Goal: Transaction & Acquisition: Purchase product/service

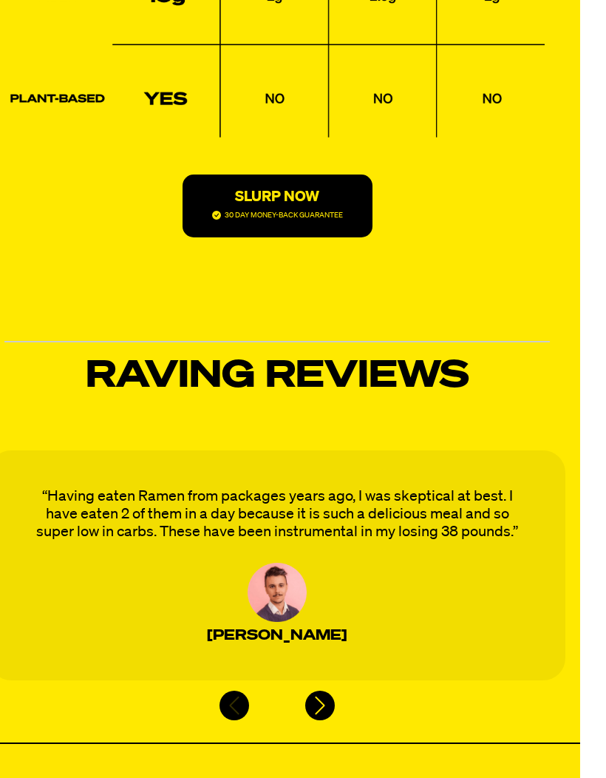
scroll to position [3771, 25]
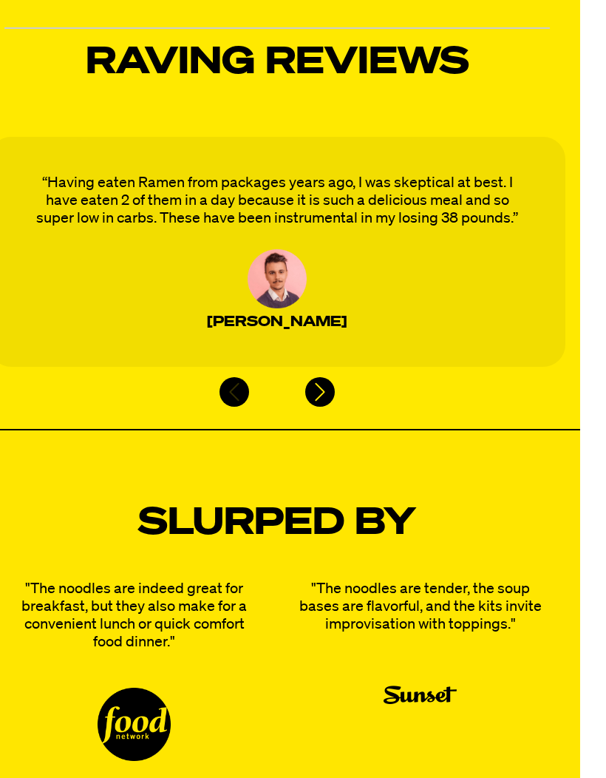
click at [317, 387] on icon "Next slide" at bounding box center [321, 392] width 22 height 22
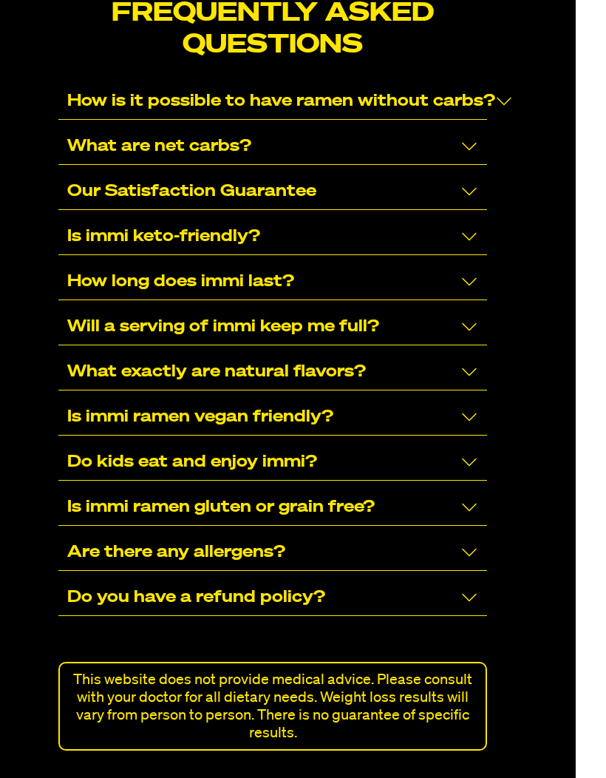
scroll to position [9619, 30]
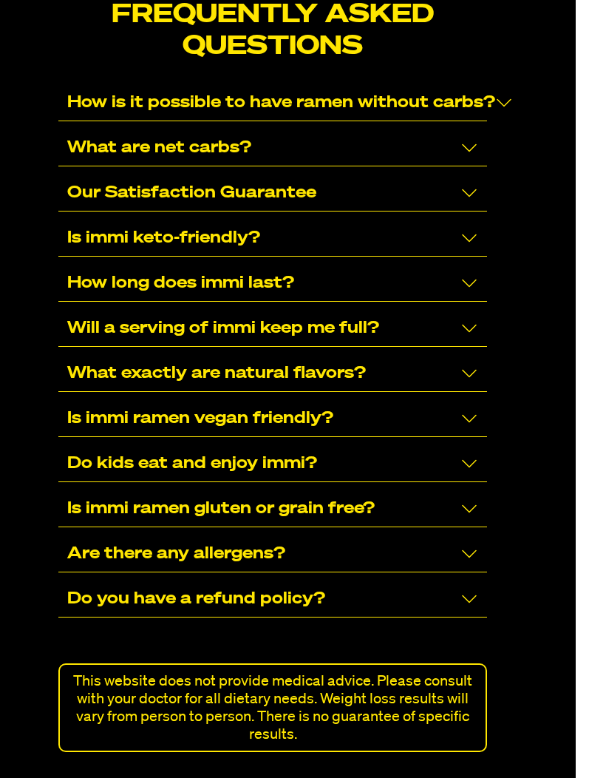
click at [410, 94] on p "How is it possible to have ramen without carbs?" at bounding box center [282, 103] width 428 height 18
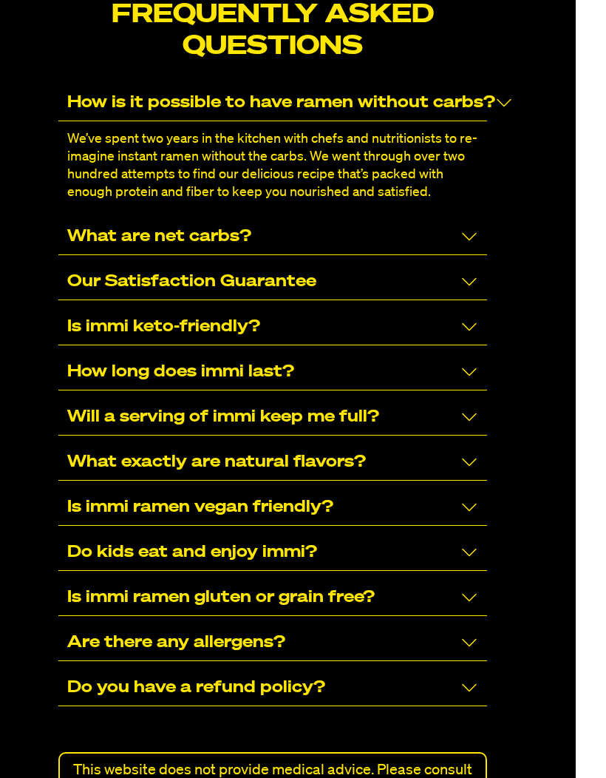
click at [429, 219] on div "What are net carbs?" at bounding box center [272, 237] width 428 height 36
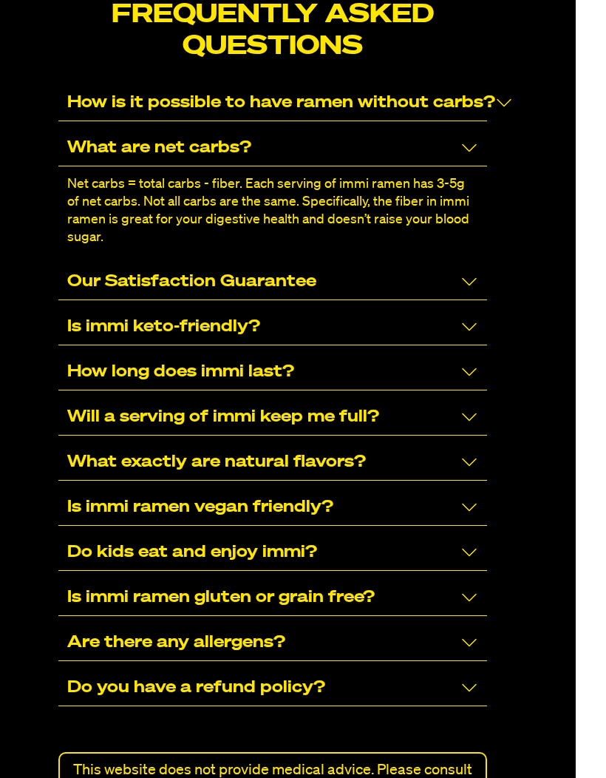
click at [429, 271] on div "Our Satisfaction Guarantee" at bounding box center [272, 282] width 428 height 36
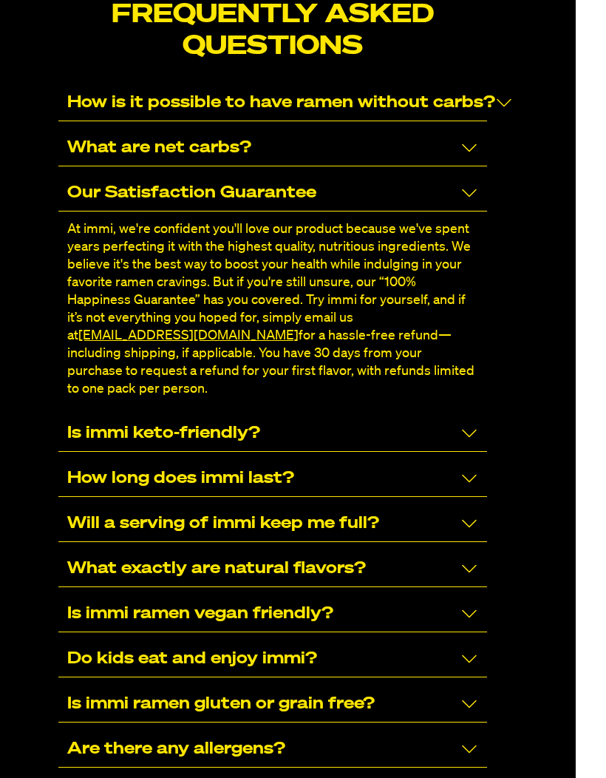
click at [431, 416] on div "Is immi keto-friendly?" at bounding box center [272, 434] width 428 height 36
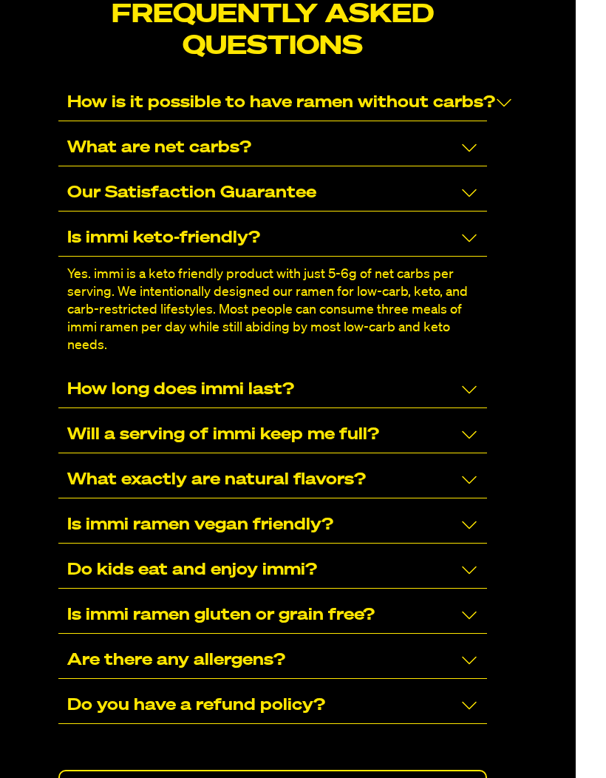
click at [420, 372] on div "How long does immi last?" at bounding box center [272, 390] width 428 height 36
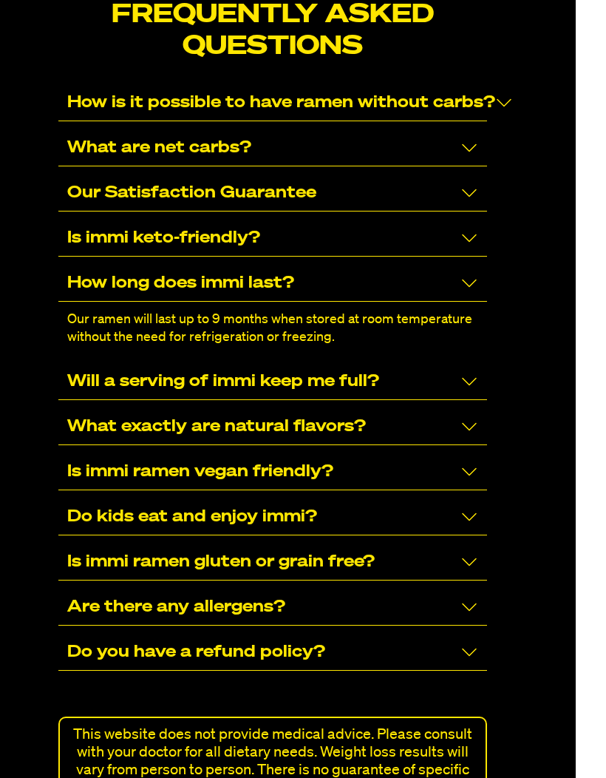
click at [430, 364] on div "Will a serving of immi keep me full?" at bounding box center [272, 382] width 428 height 36
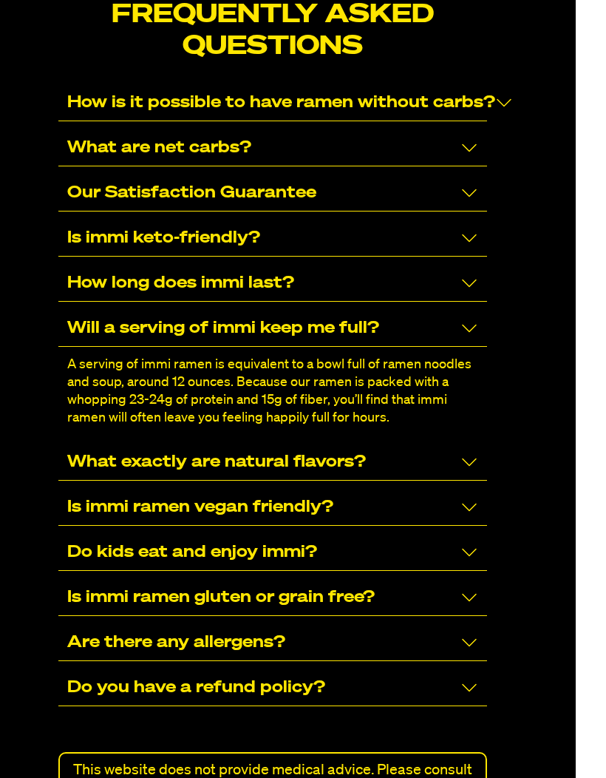
click at [408, 444] on div "What exactly are natural flavors?" at bounding box center [272, 462] width 428 height 36
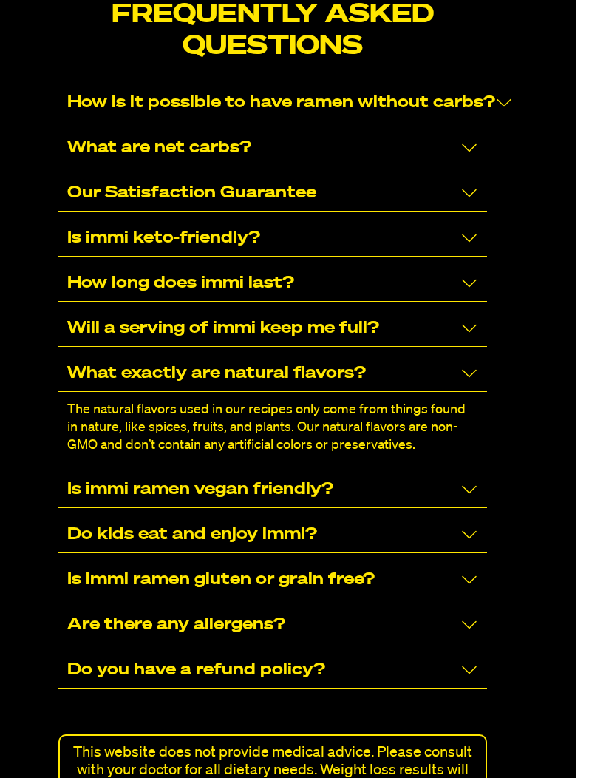
click at [421, 472] on div "Is immi ramen vegan friendly?" at bounding box center [272, 490] width 428 height 36
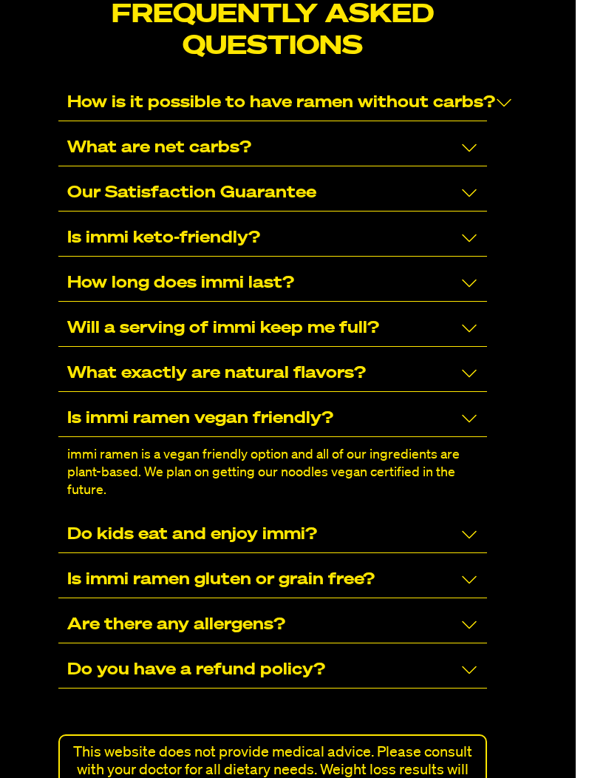
click at [406, 517] on div "Do kids eat and enjoy immi?" at bounding box center [272, 535] width 428 height 36
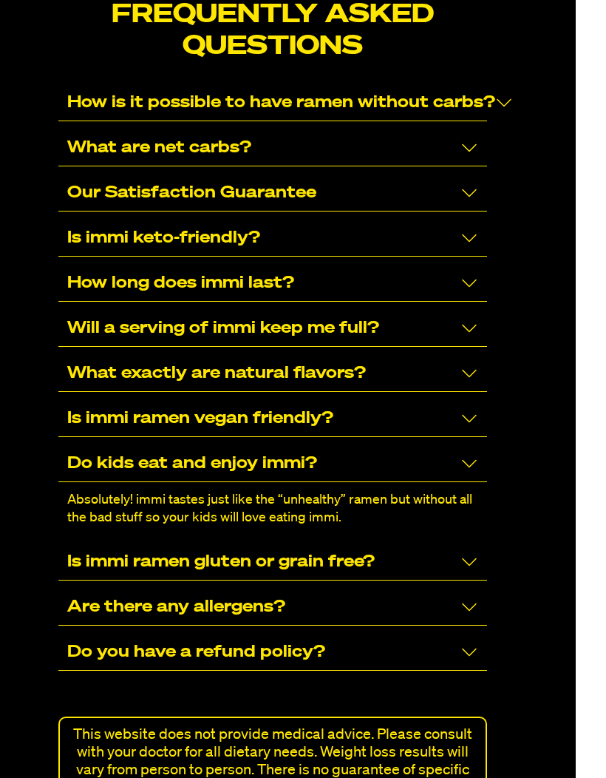
click at [412, 544] on div "Is immi ramen gluten or grain free?" at bounding box center [272, 562] width 428 height 36
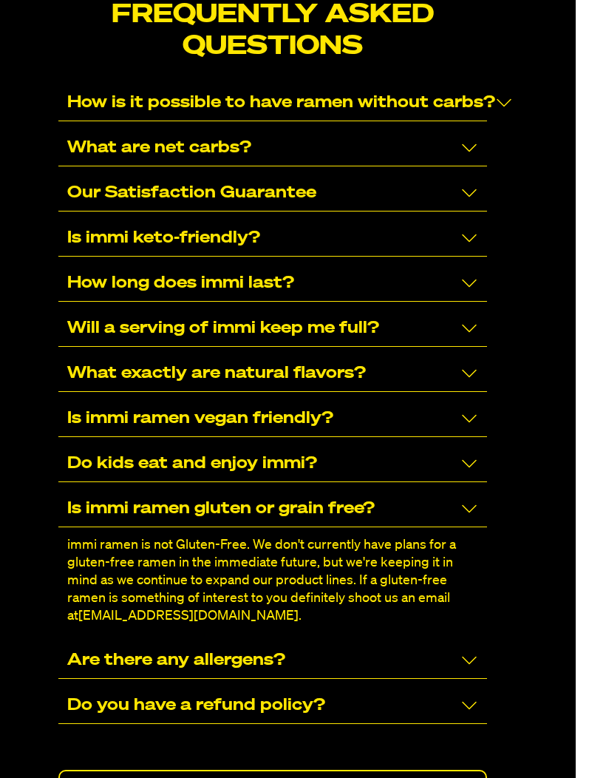
click at [433, 642] on div "Are there any allergens?" at bounding box center [272, 660] width 428 height 36
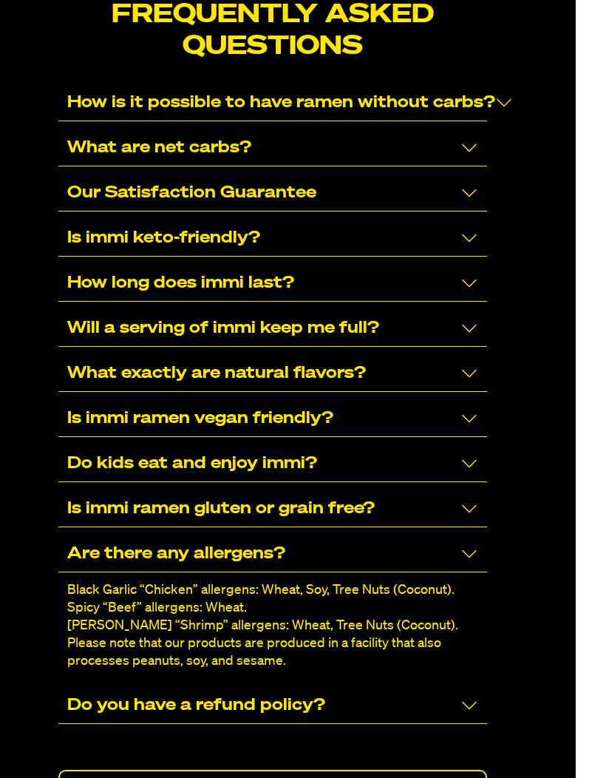
click at [426, 688] on div "Do you have a refund policy?" at bounding box center [272, 706] width 428 height 36
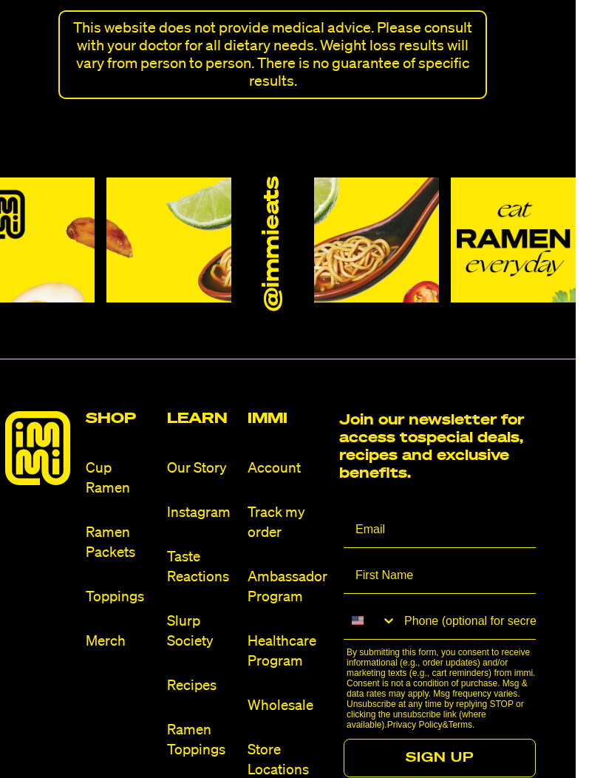
scroll to position [10414, 30]
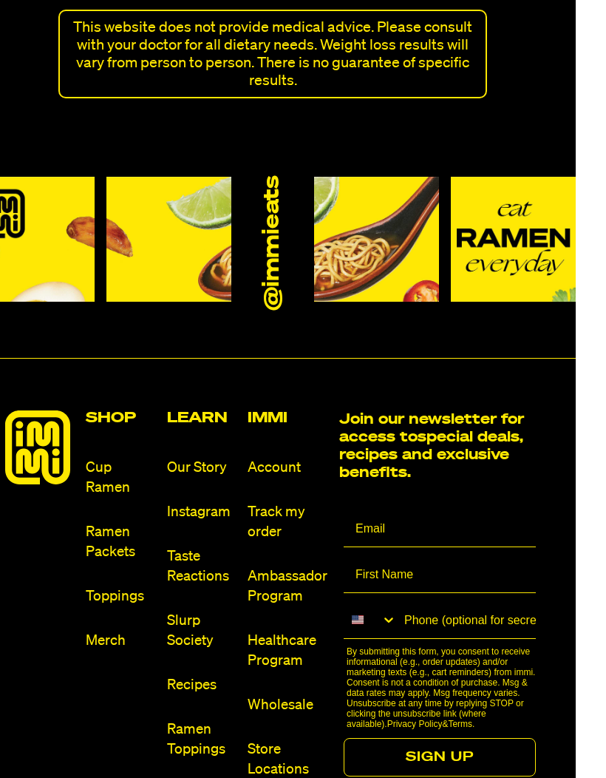
click at [110, 458] on link "Cup Ramen" at bounding box center [120, 478] width 69 height 40
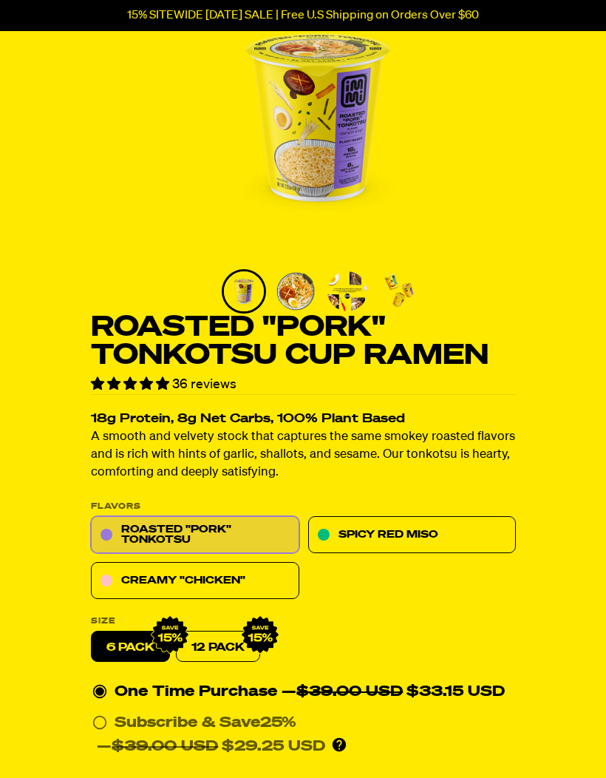
scroll to position [109, 0]
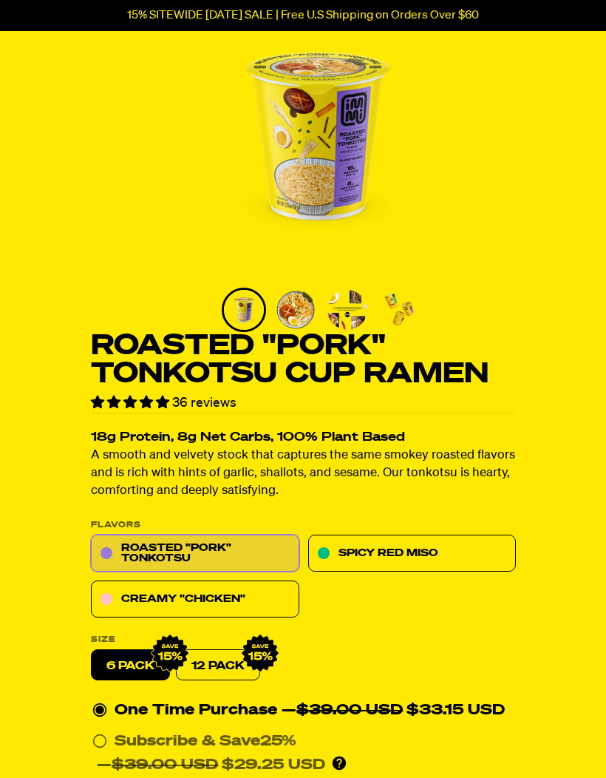
click at [528, 279] on div "Roasted "Pork" Tonkotsu Cup Ramen 36 reviews 18g Protein, 8g Net Carbs, 100% Pl…" at bounding box center [303, 579] width 606 height 1154
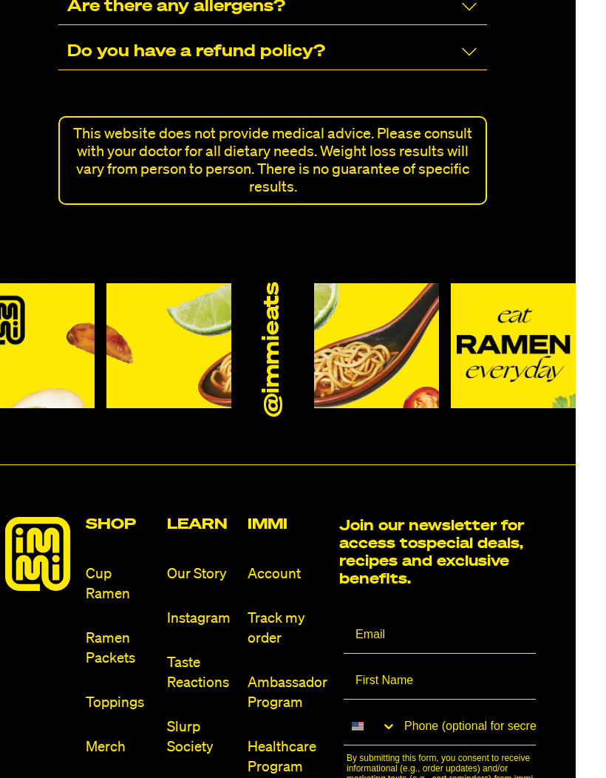
scroll to position [8631, 30]
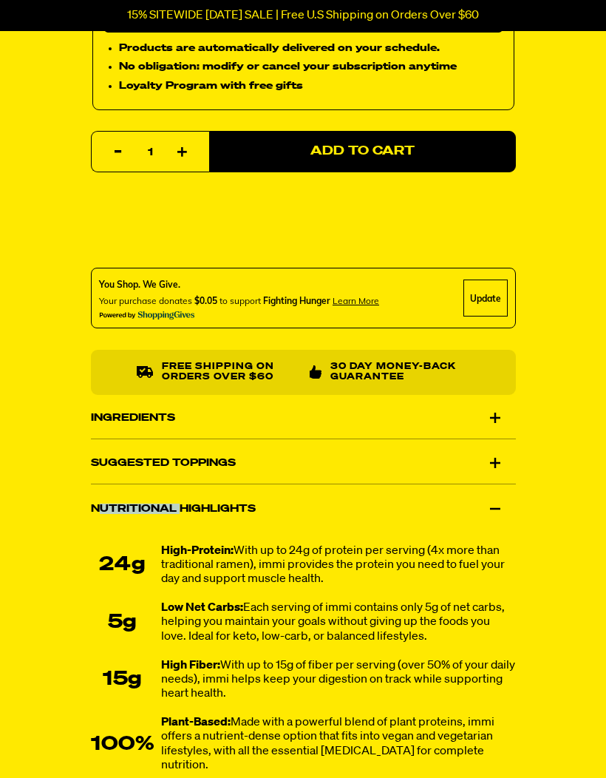
scroll to position [1019, 0]
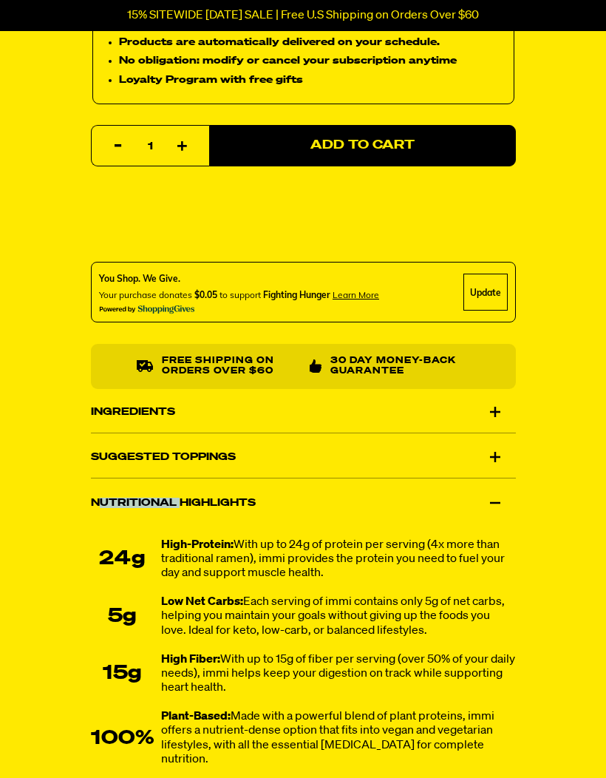
click at [468, 447] on div "Suggested Toppings" at bounding box center [303, 456] width 425 height 41
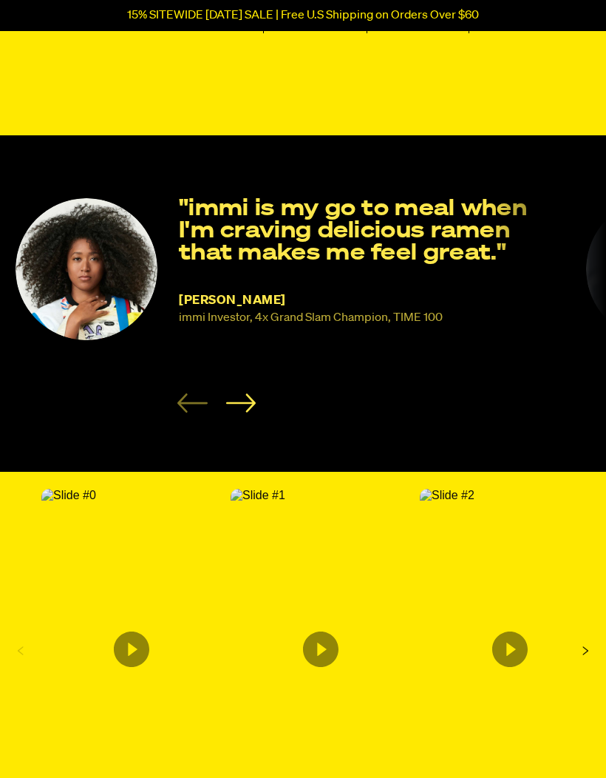
scroll to position [2708, 0]
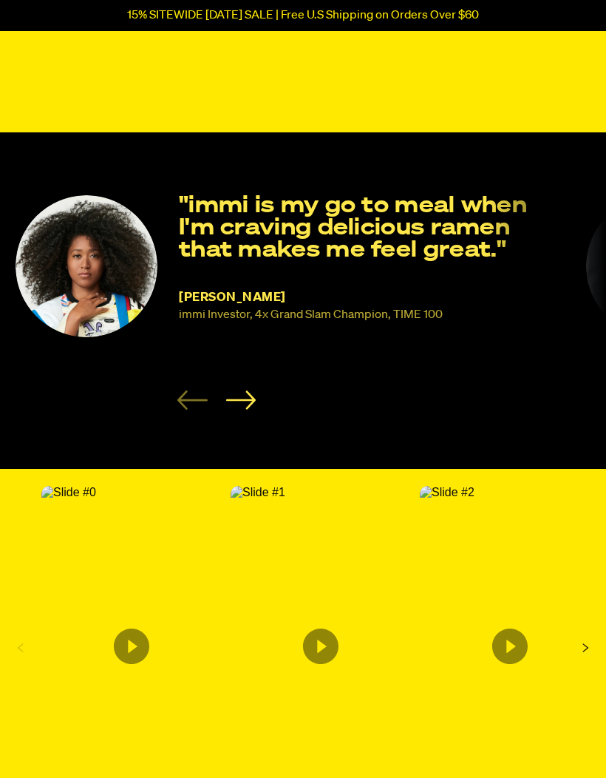
click at [589, 636] on icon "Next Slide" at bounding box center [586, 648] width 24 height 24
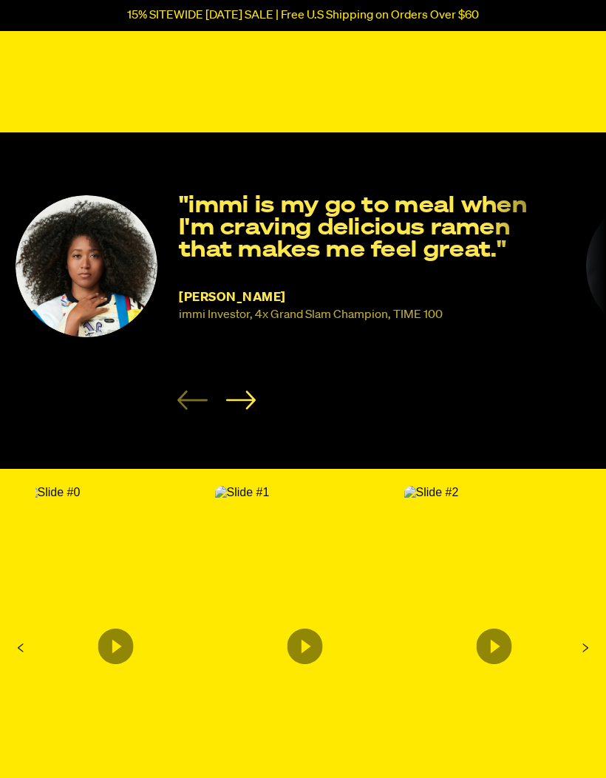
click at [600, 618] on div at bounding box center [303, 648] width 606 height 336
click at [591, 636] on icon "Next Slide" at bounding box center [586, 648] width 24 height 24
click at [594, 636] on icon "Next Slide" at bounding box center [586, 648] width 24 height 24
click at [313, 628] on icon "Content from Archive App" at bounding box center [304, 645] width 35 height 35
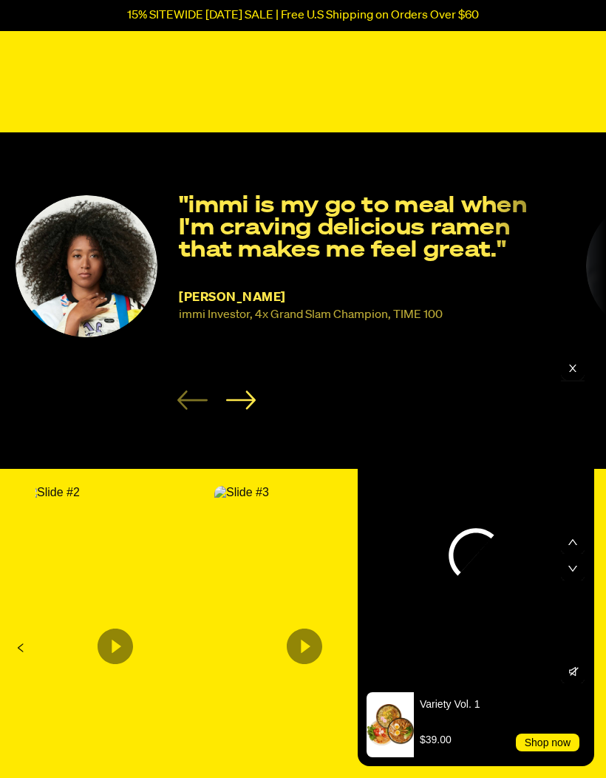
click at [579, 380] on rect "Exit" at bounding box center [573, 368] width 24 height 24
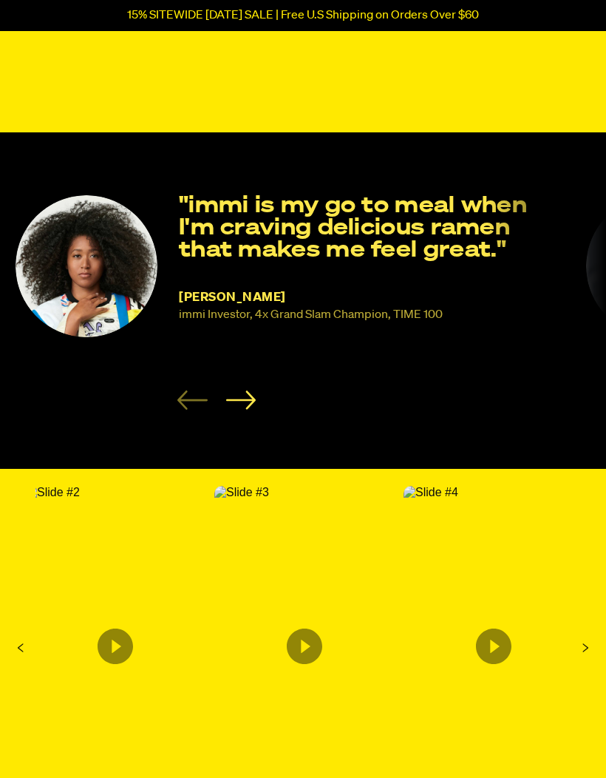
click at [458, 499] on img "Content from Archive App" at bounding box center [431, 492] width 55 height 13
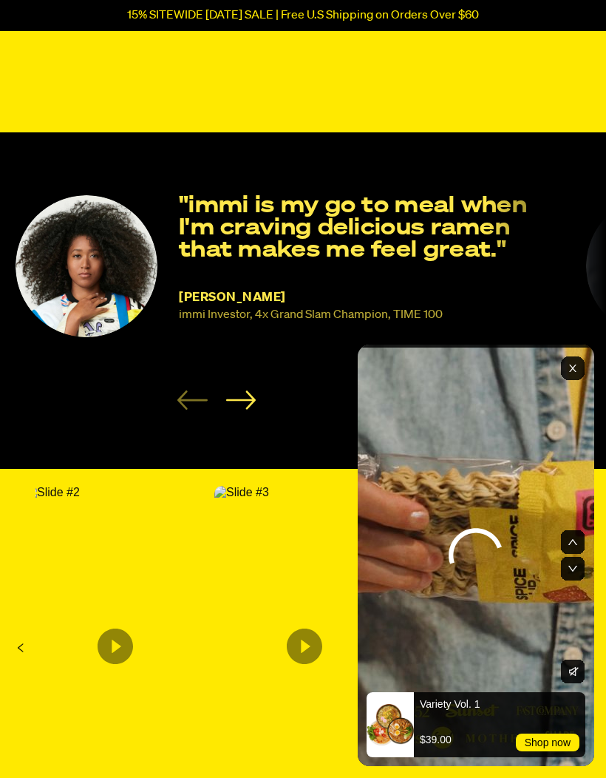
click at [582, 380] on rect "Exit" at bounding box center [573, 368] width 24 height 24
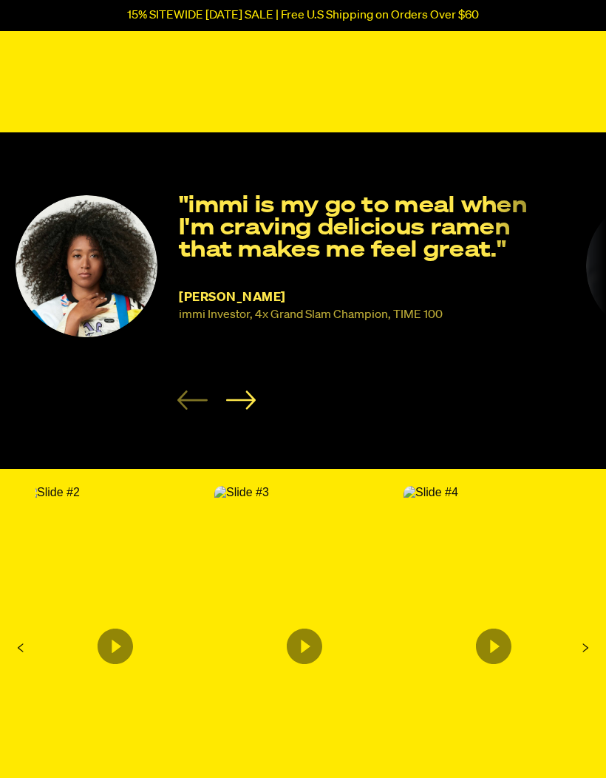
click at [592, 636] on icon "Next Slide" at bounding box center [586, 648] width 24 height 24
click at [317, 628] on icon "Content from Archive App" at bounding box center [304, 645] width 35 height 35
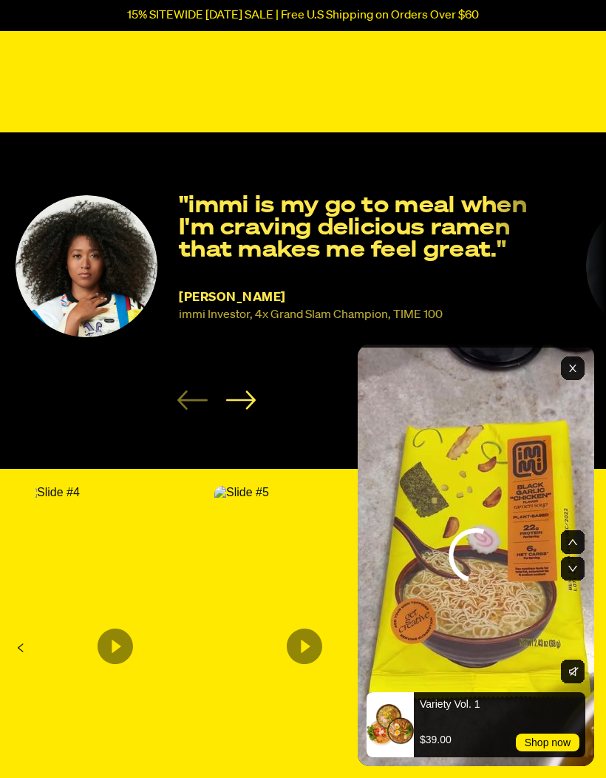
click at [578, 580] on rect "UGC Video" at bounding box center [573, 569] width 24 height 24
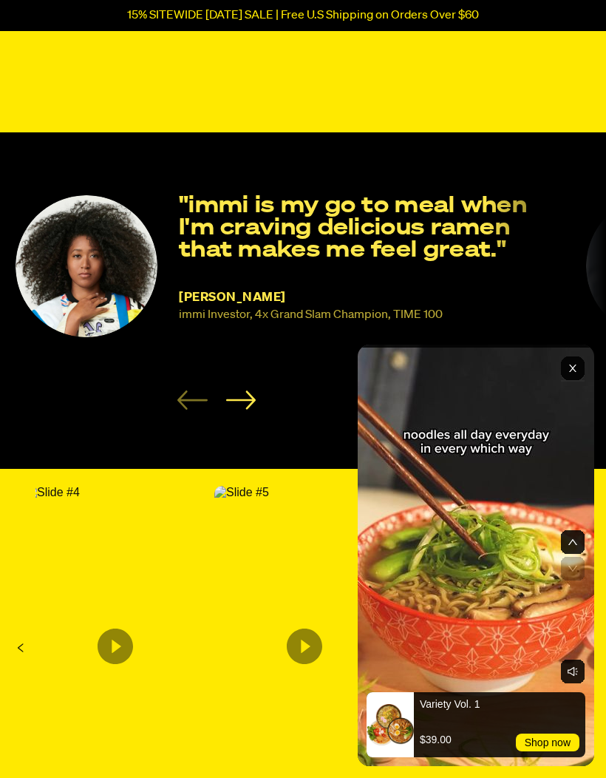
click at [572, 380] on rect "Exit" at bounding box center [573, 368] width 24 height 24
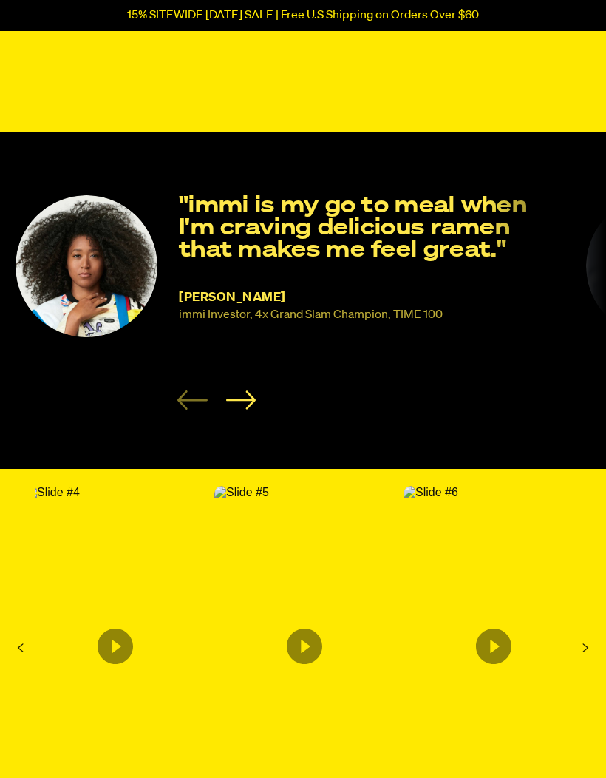
click at [501, 628] on icon "Content from Archive App" at bounding box center [493, 645] width 35 height 35
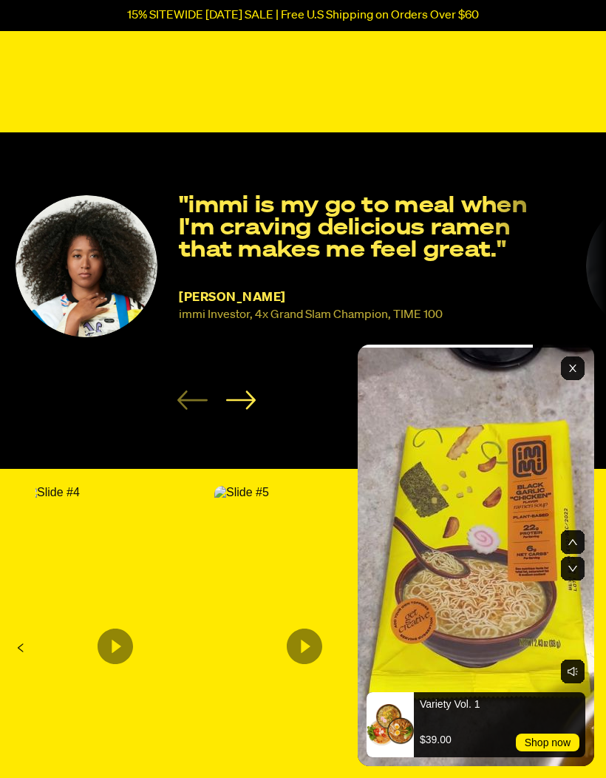
click at [583, 380] on rect "Exit" at bounding box center [573, 368] width 24 height 24
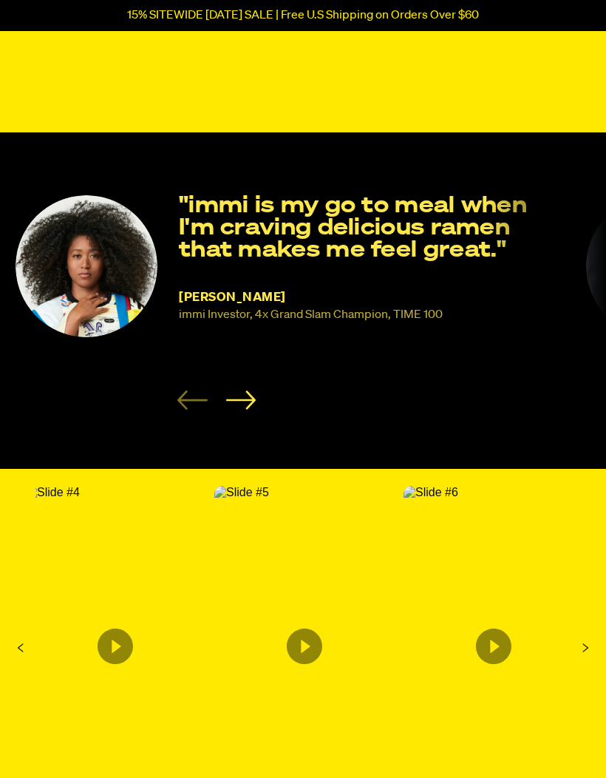
click at [597, 609] on div at bounding box center [303, 648] width 606 height 336
click at [596, 609] on div at bounding box center [303, 648] width 606 height 336
click at [600, 616] on div at bounding box center [303, 648] width 606 height 336
click at [600, 615] on div at bounding box center [303, 648] width 606 height 336
click at [587, 636] on icon "Next Slide" at bounding box center [586, 648] width 24 height 24
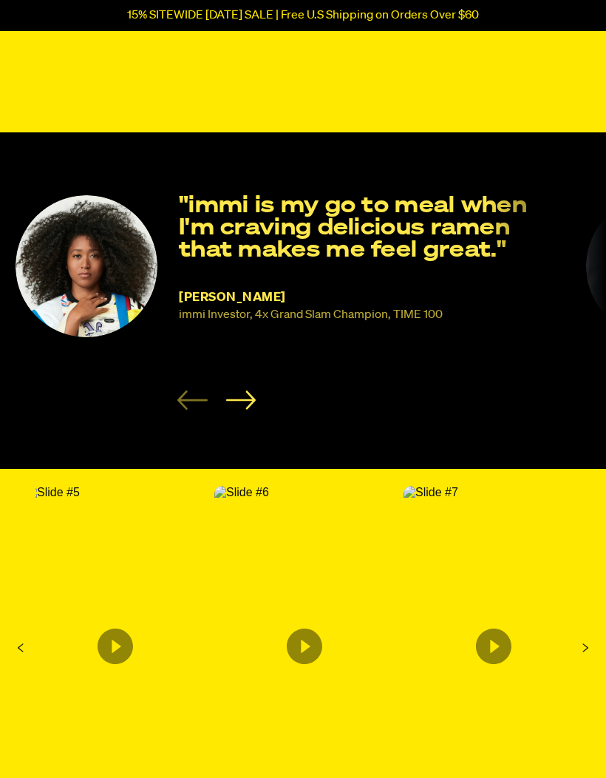
click at [591, 636] on icon "Next Slide" at bounding box center [586, 648] width 24 height 24
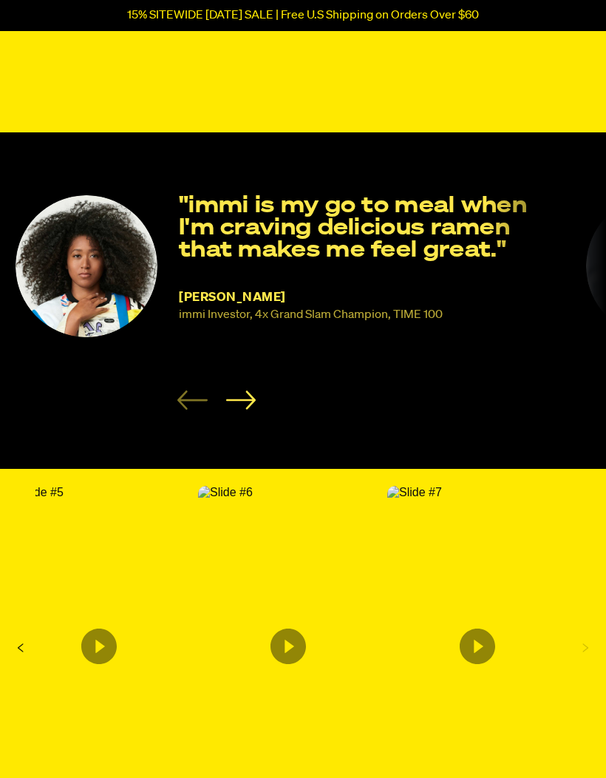
click at [599, 620] on div at bounding box center [303, 648] width 606 height 336
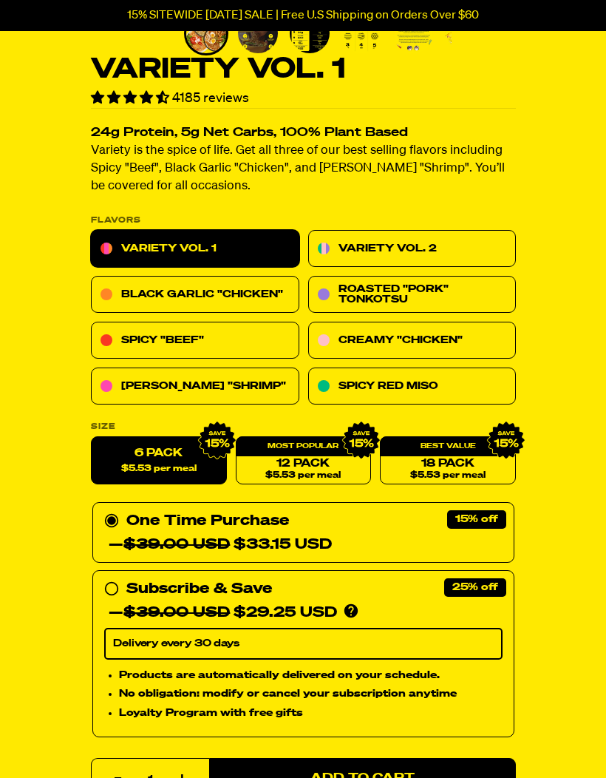
scroll to position [387, 0]
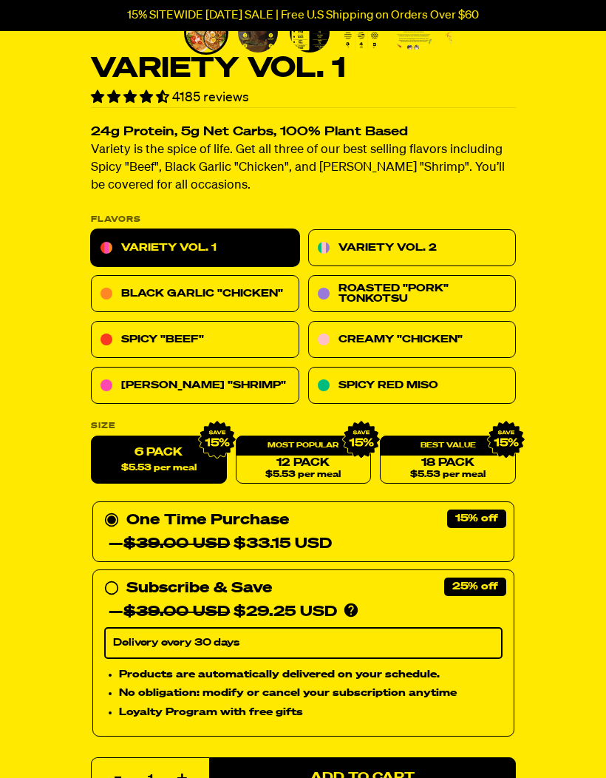
click at [542, 656] on div "Variety Vol. 1 4185 reviews 24g Protein, 5g Net Carbs, 100% Plant Based Variety…" at bounding box center [303, 673] width 606 height 1896
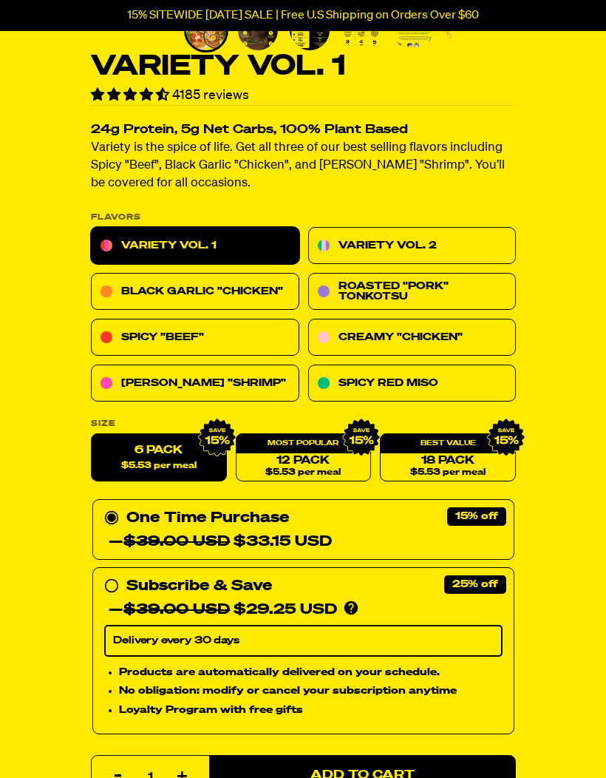
scroll to position [401, 0]
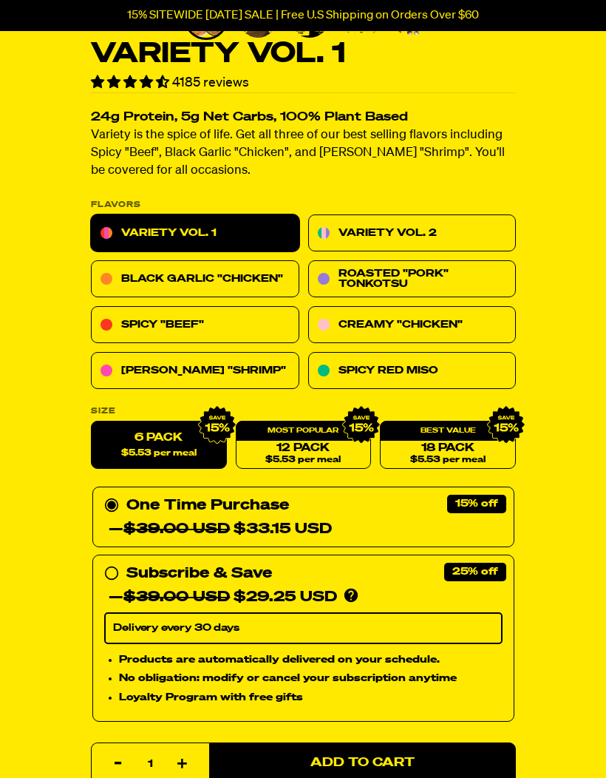
click at [600, 489] on div "Variety Vol. 1 4185 reviews 24g Protein, 5g Net Carbs, 100% Plant Based Variety…" at bounding box center [303, 658] width 606 height 1896
click at [573, 349] on div "Variety Vol. 1 4185 reviews 24g Protein, 5g Net Carbs, 100% Plant Based Variety…" at bounding box center [303, 658] width 606 height 1896
click at [373, 231] on link "Variety Vol. 2" at bounding box center [412, 233] width 208 height 37
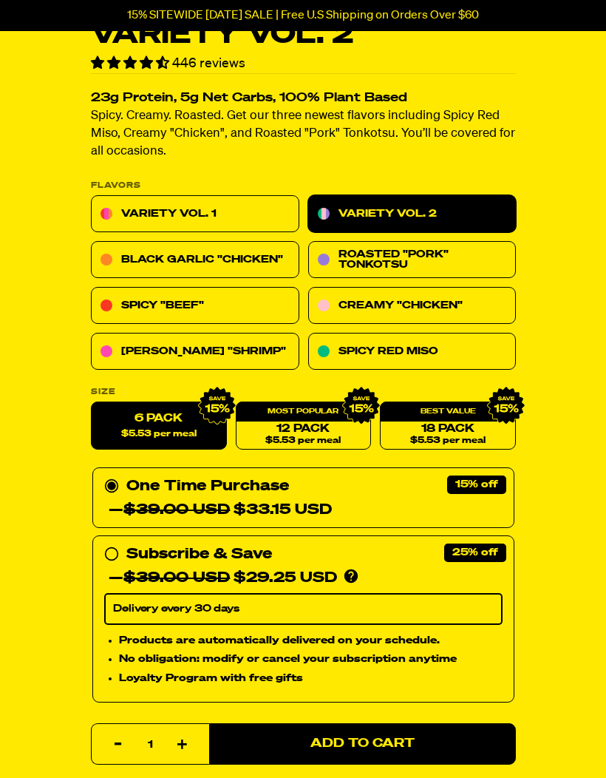
scroll to position [421, 0]
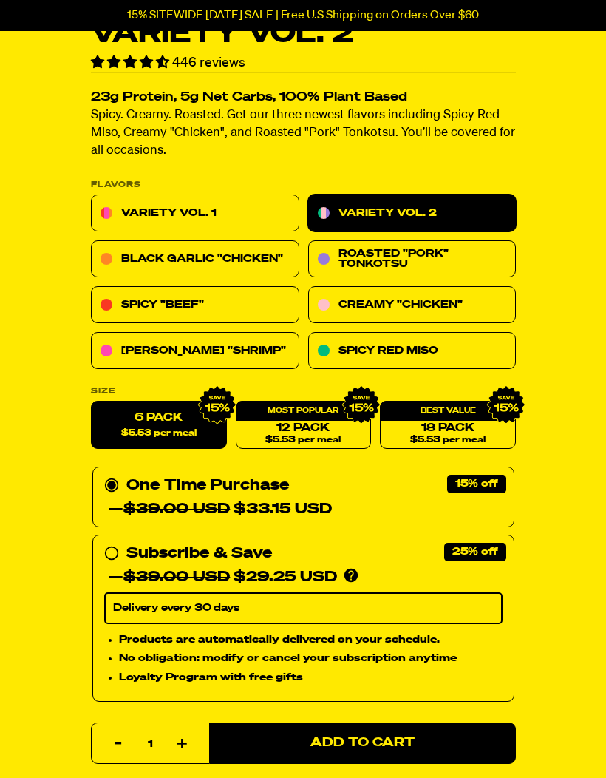
click at [173, 203] on link "Variety Vol. 1" at bounding box center [195, 213] width 208 height 37
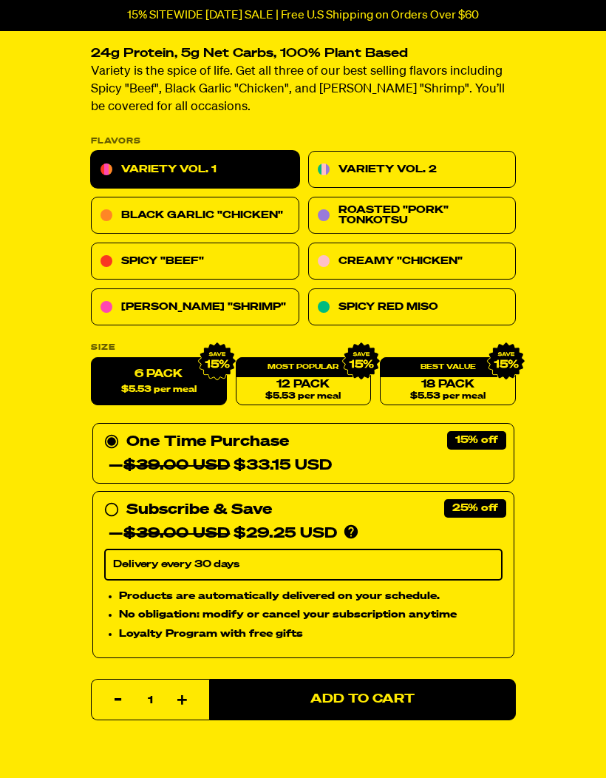
scroll to position [463, 0]
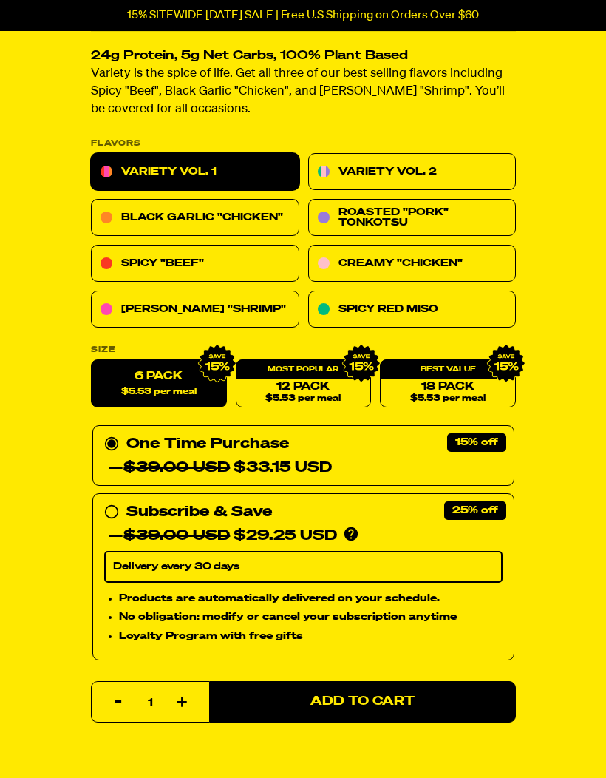
click at [357, 698] on span "Add to Cart" at bounding box center [363, 702] width 104 height 13
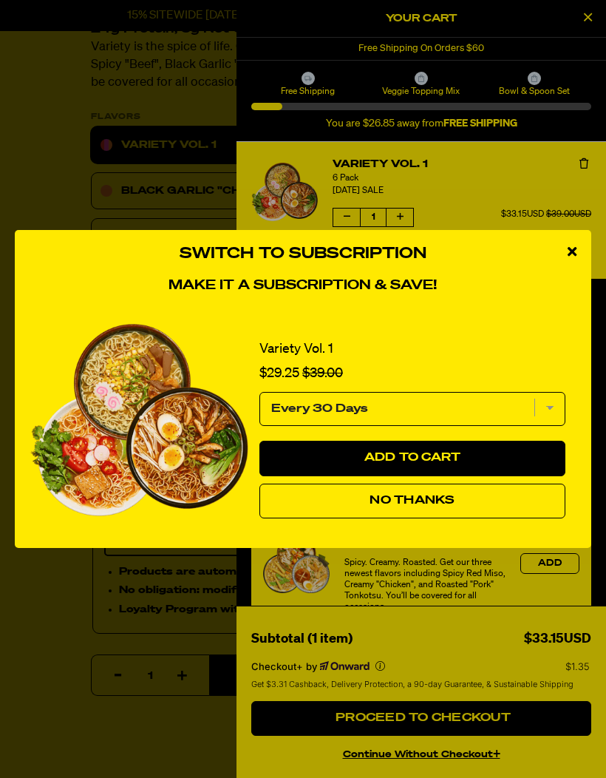
scroll to position [482, 0]
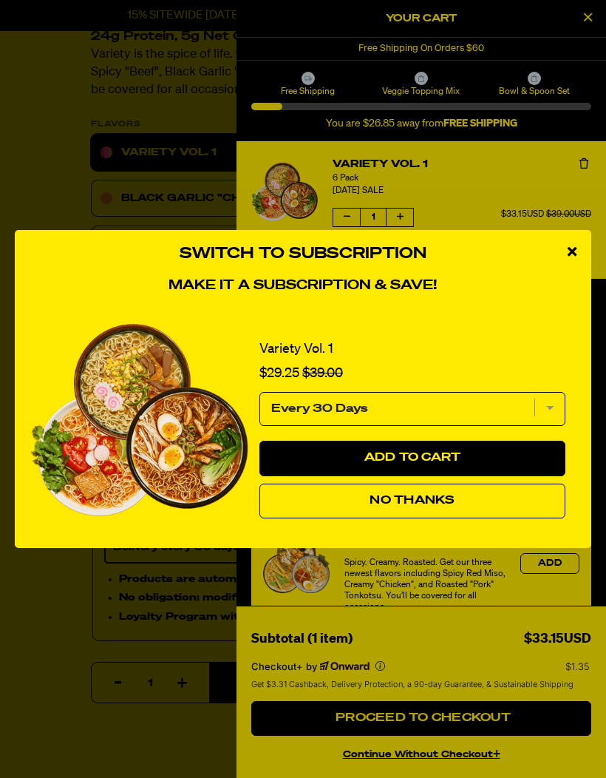
click at [421, 519] on button "No Thanks" at bounding box center [413, 501] width 306 height 35
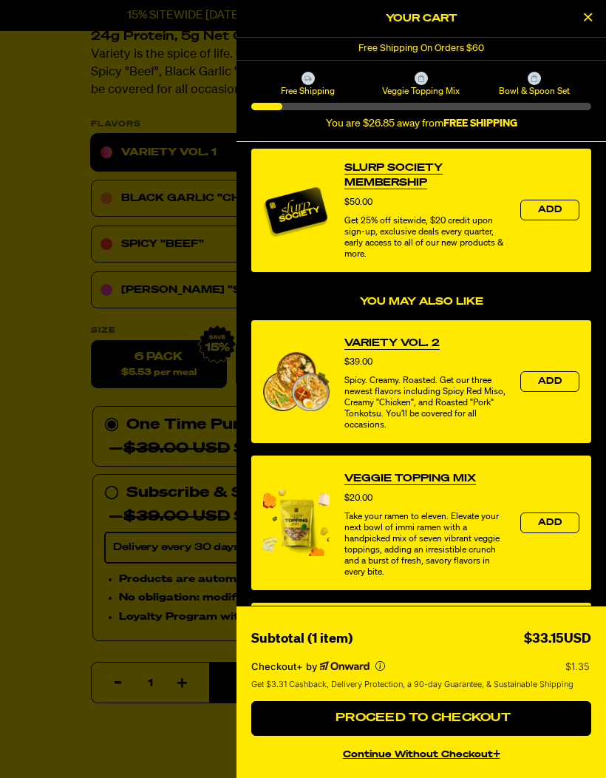
scroll to position [183, 0]
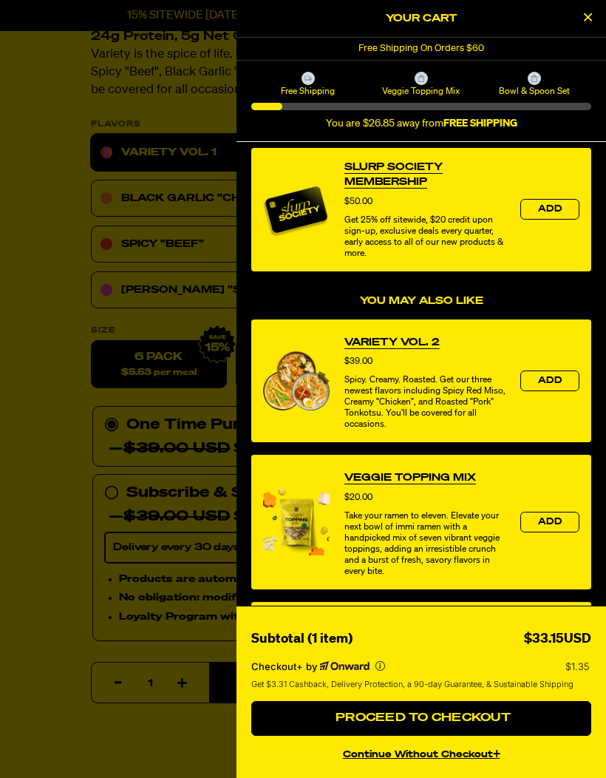
click at [291, 736] on button "Proceed to Checkout" at bounding box center [421, 718] width 340 height 35
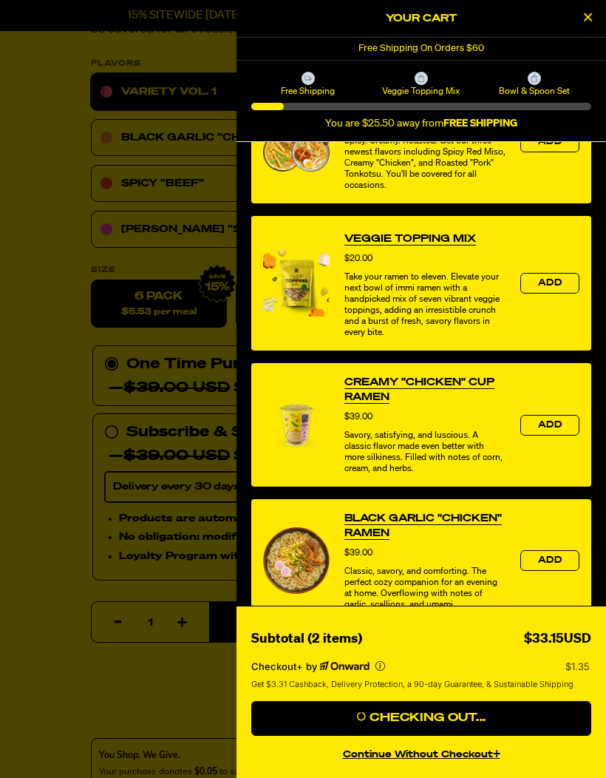
scroll to position [424, 0]
